Goal: Task Accomplishment & Management: Use online tool/utility

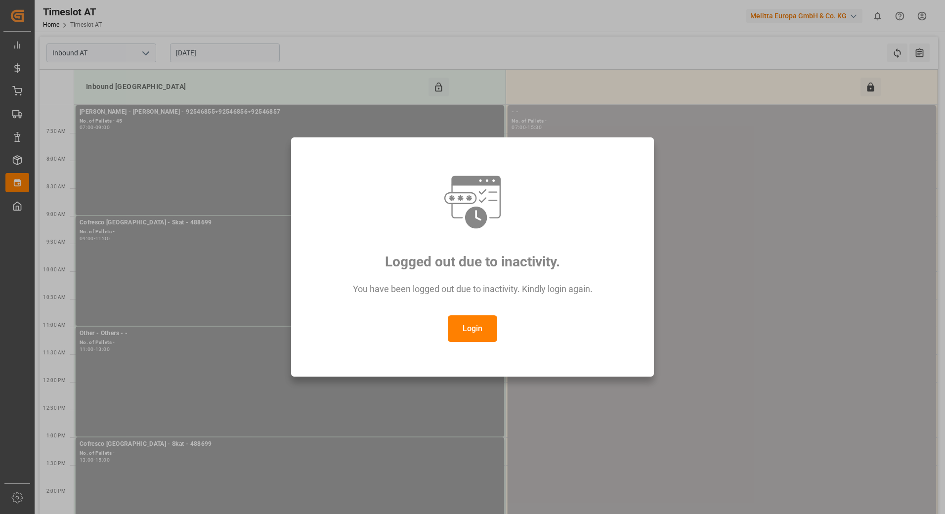
click at [479, 330] on button "Login" at bounding box center [472, 328] width 49 height 27
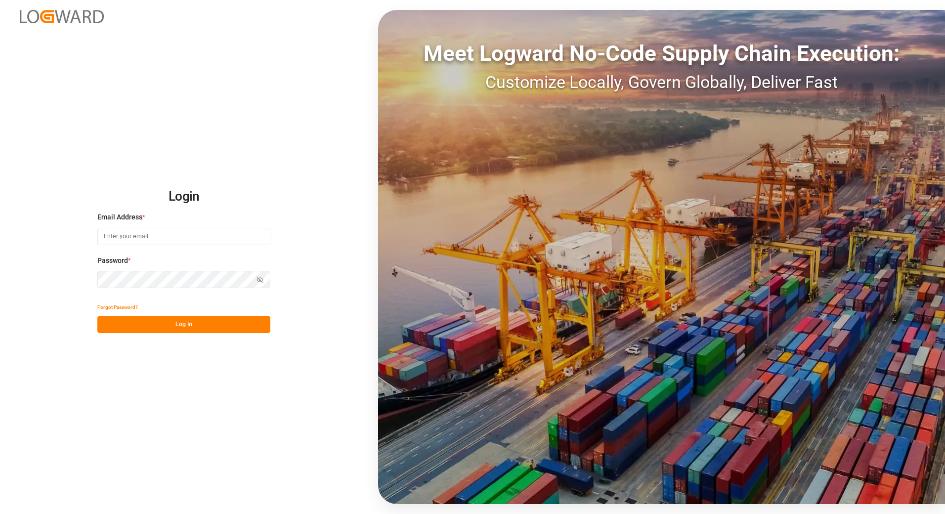
type input "[PERSON_NAME][EMAIL_ADDRESS][PERSON_NAME][DOMAIN_NAME]"
click at [161, 322] on button "Log In" at bounding box center [183, 324] width 173 height 17
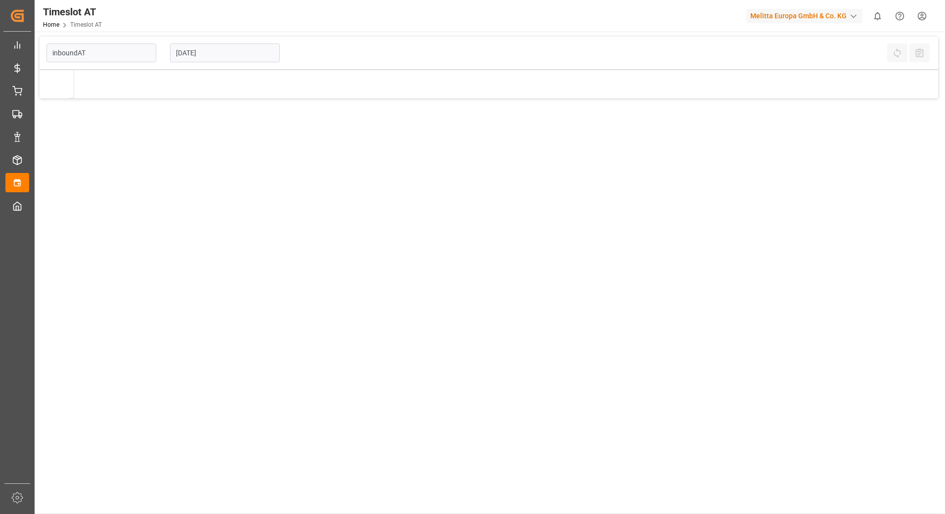
type input "Inbound AT"
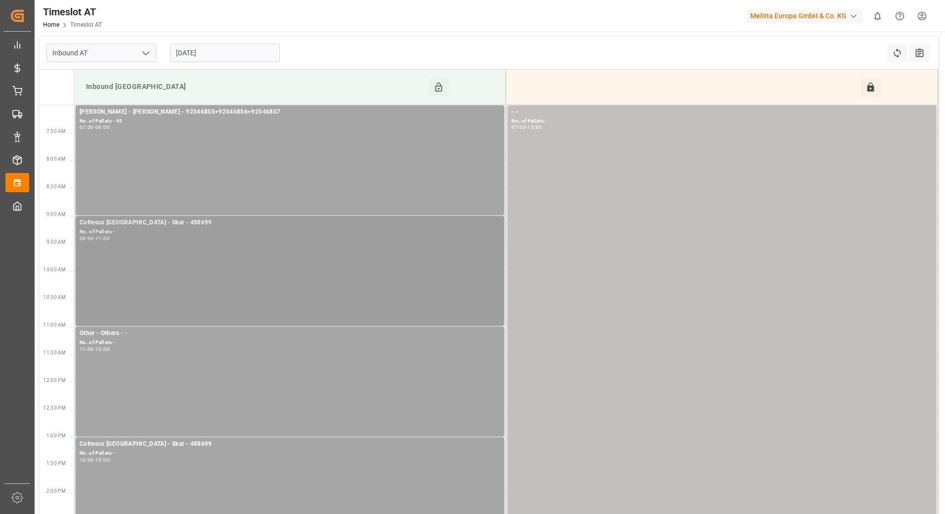
click at [249, 245] on div "Cofresco [GEOGRAPHIC_DATA] - Skat - 488699 No. of Pallets - 09:00 - 11:00" at bounding box center [290, 271] width 421 height 106
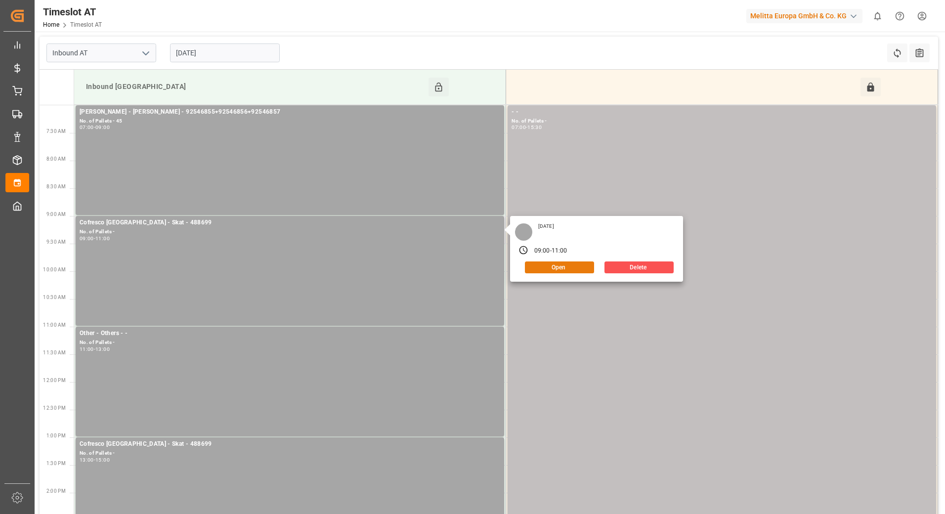
click at [567, 263] on button "Open" at bounding box center [559, 268] width 69 height 12
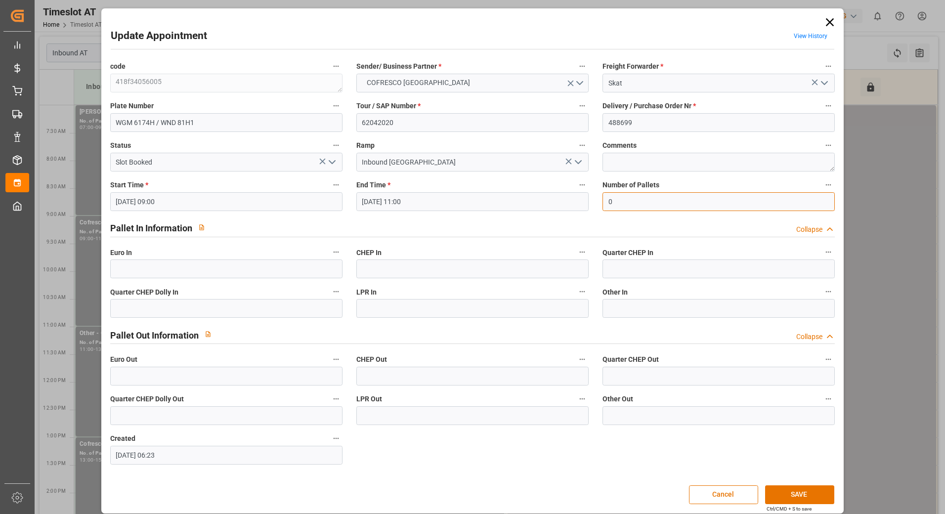
click at [633, 199] on input "0" at bounding box center [719, 201] width 232 height 19
type input "47"
click at [184, 275] on input "text" at bounding box center [226, 269] width 232 height 19
type input "47"
click at [331, 159] on icon "open menu" at bounding box center [332, 162] width 12 height 12
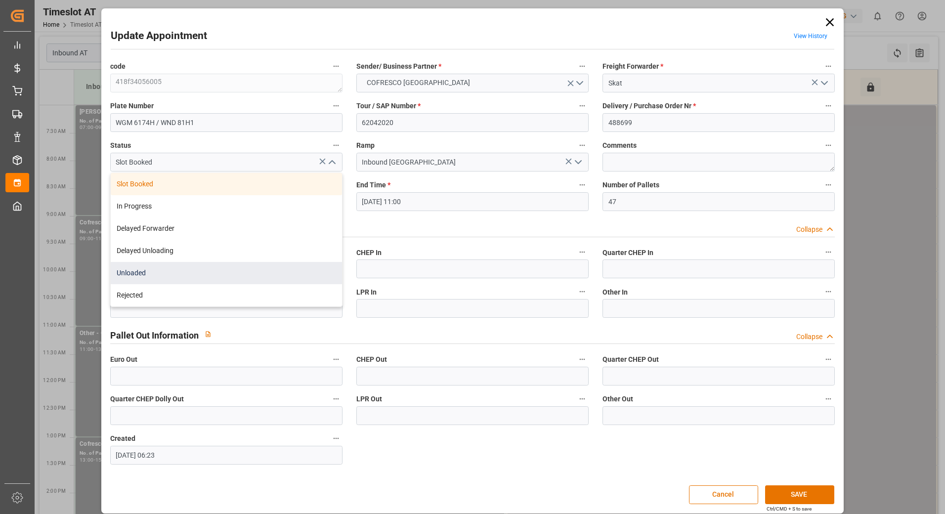
click at [192, 278] on div "Unloaded" at bounding box center [226, 273] width 231 height 22
type input "Unloaded"
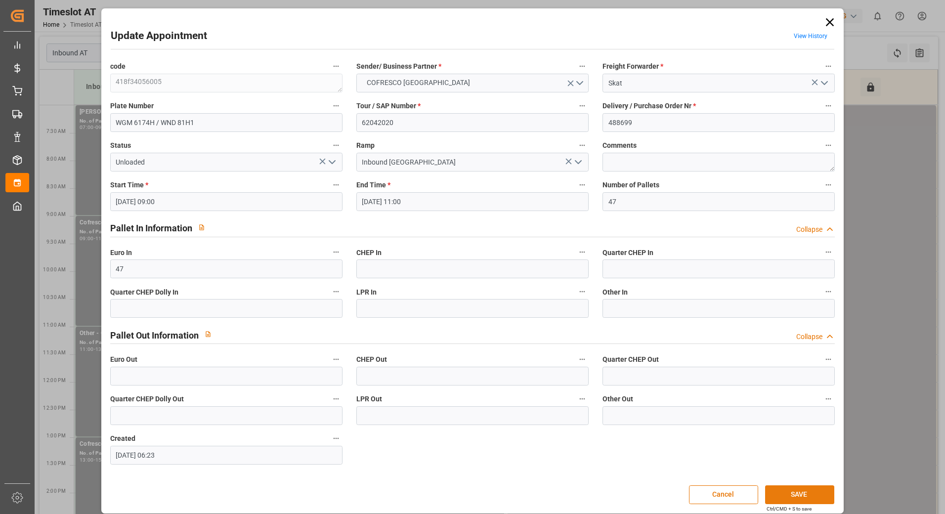
click at [798, 497] on button "SAVE" at bounding box center [799, 494] width 69 height 19
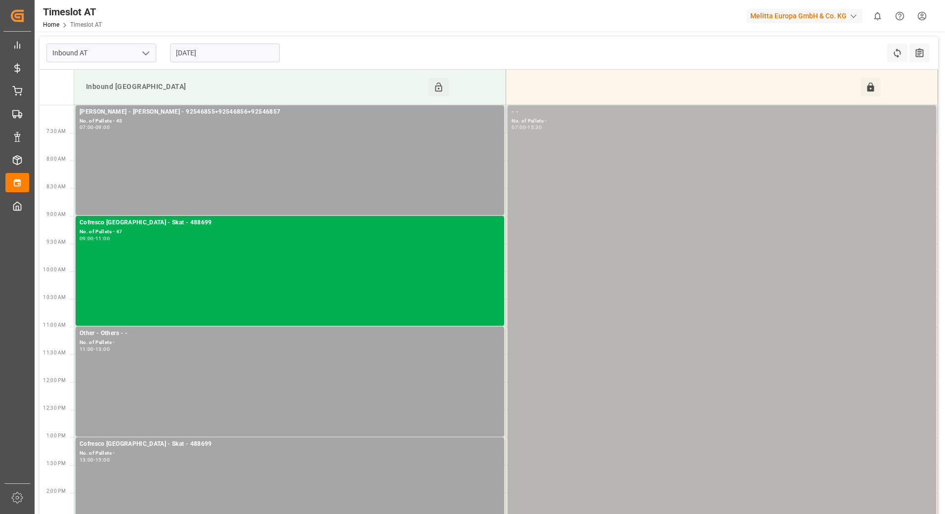
click at [585, 213] on div "- - No. of Pallets - 07:00 - 15:30" at bounding box center [722, 340] width 421 height 466
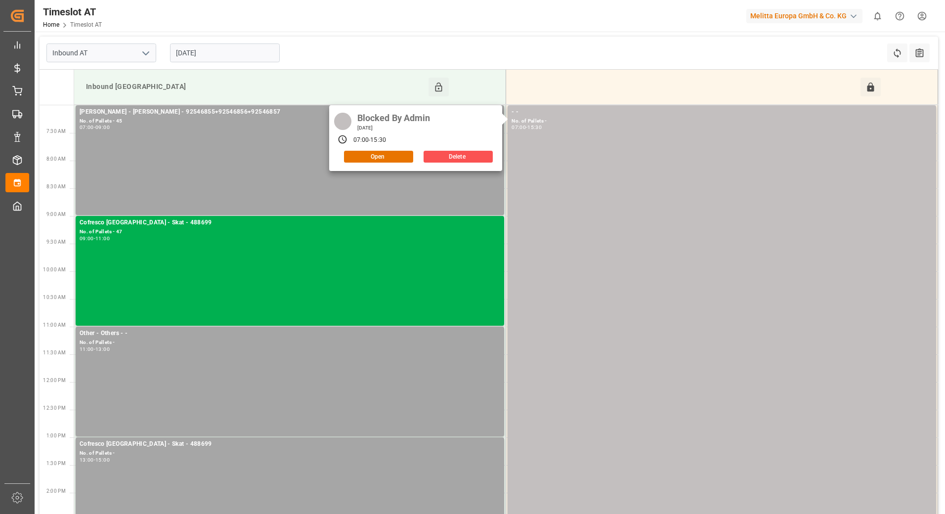
click at [496, 46] on div "Inbound AT [DATE] Refresh Time Slots All Audits" at bounding box center [489, 53] width 899 height 33
